Goal: Browse casually

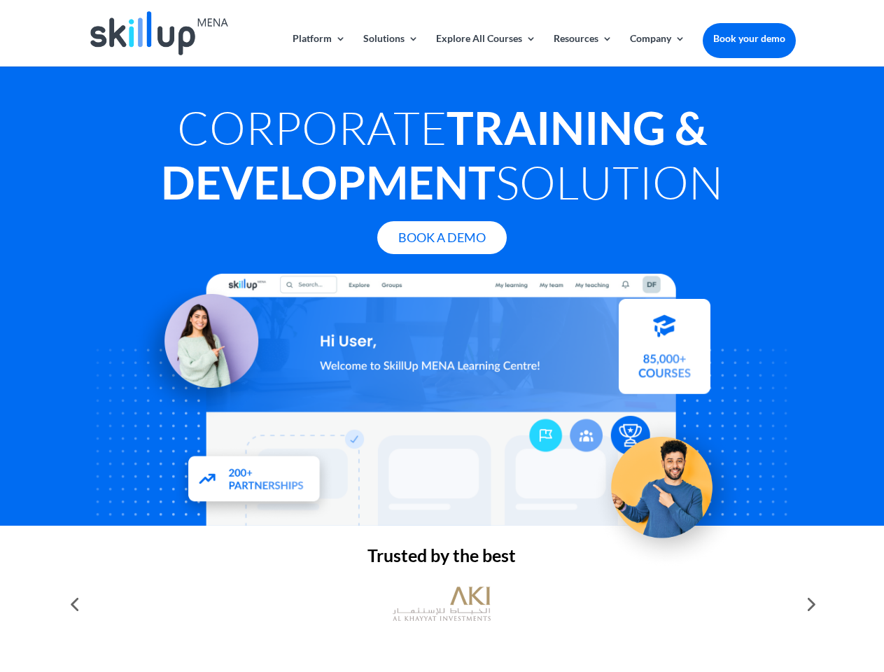
click at [442, 336] on div at bounding box center [441, 400] width 707 height 252
click at [390, 50] on link "Solutions" at bounding box center [390, 50] width 55 height 33
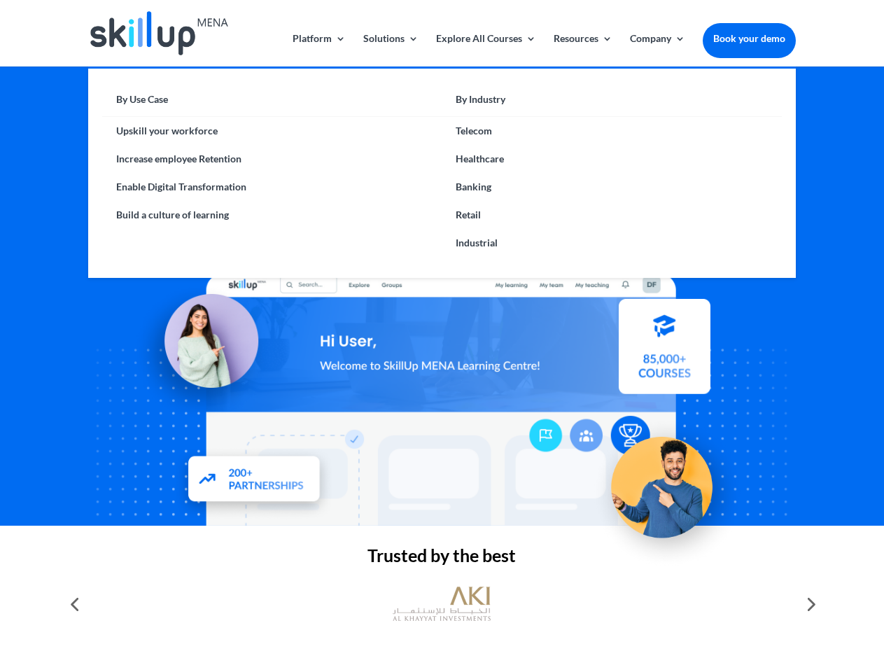
click at [485, 50] on link "Explore All Courses" at bounding box center [486, 50] width 100 height 33
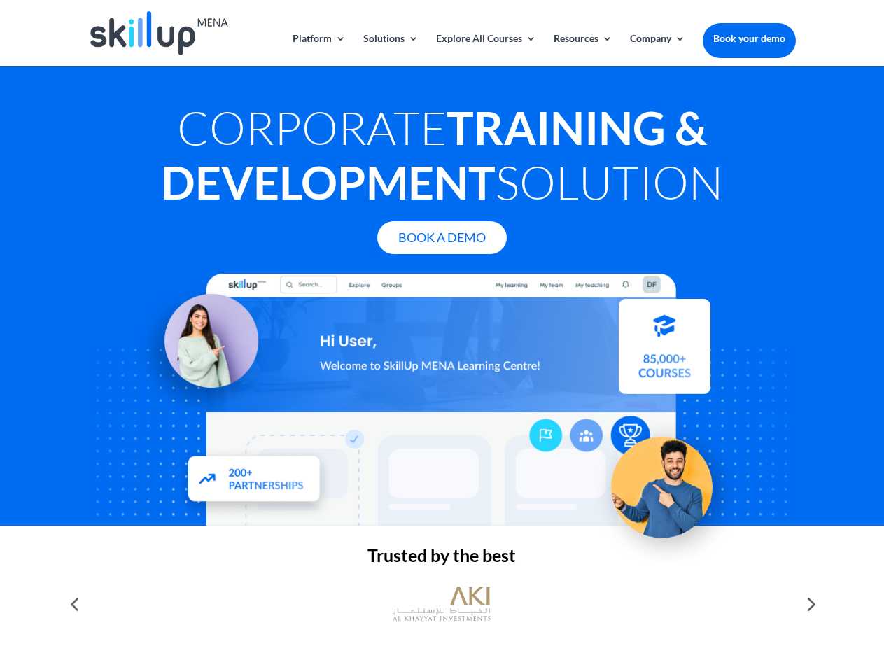
click at [582, 50] on link "Resources" at bounding box center [583, 50] width 59 height 33
click at [657, 50] on link "Company" at bounding box center [657, 50] width 55 height 33
click at [442, 604] on img at bounding box center [442, 604] width 98 height 49
